Goal: Find specific page/section: Find specific page/section

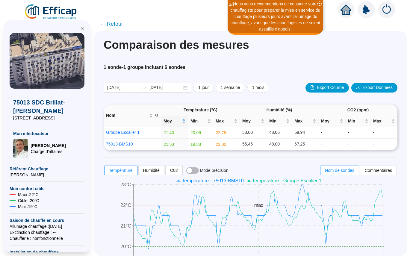
click at [344, 12] on icon "home" at bounding box center [345, 9] width 11 height 8
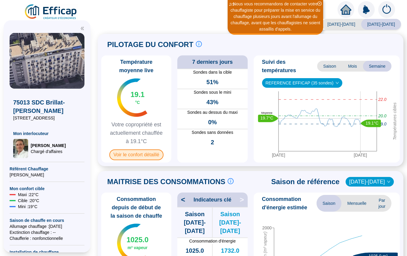
click at [149, 154] on span "Voir le confort détaillé" at bounding box center [136, 154] width 54 height 11
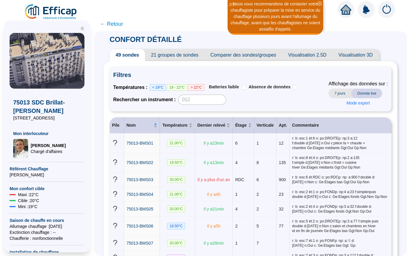
click at [117, 25] on span "← Retour" at bounding box center [111, 24] width 23 height 8
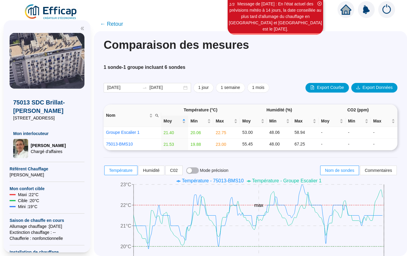
click at [110, 22] on span "← Retour" at bounding box center [111, 24] width 23 height 8
